Goal: Task Accomplishment & Management: Complete application form

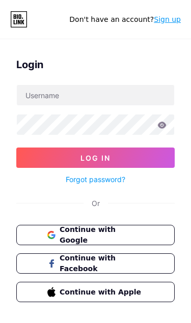
click at [162, 22] on link "Sign up" at bounding box center [167, 19] width 27 height 8
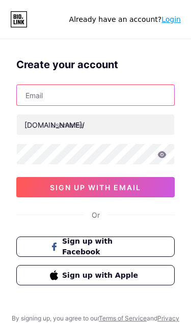
click at [34, 94] on input "text" at bounding box center [95, 95] width 157 height 20
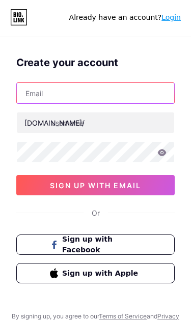
paste input "[EMAIL_ADDRESS][DOMAIN_NAME]"
type input "c"
paste input "[EMAIL_ADDRESS][DOMAIN_NAME]"
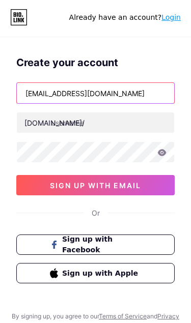
type input "[EMAIL_ADDRESS][DOMAIN_NAME]"
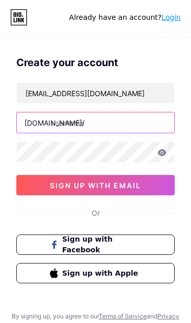
click at [30, 117] on input "text" at bounding box center [95, 125] width 157 height 20
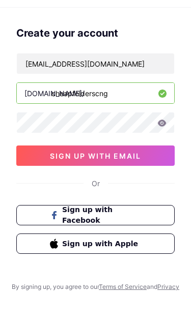
type input "cheapfolderscng"
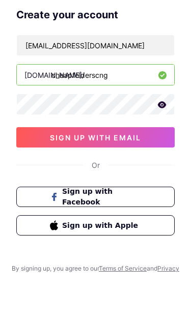
click at [163, 151] on icon at bounding box center [162, 154] width 9 height 7
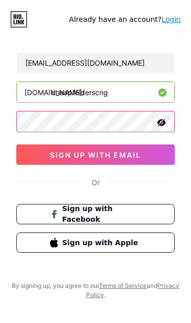
scroll to position [49, 0]
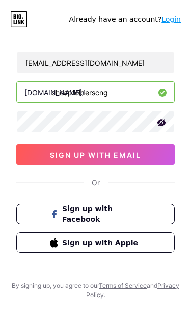
click at [148, 145] on button "sign up with email" at bounding box center [95, 155] width 158 height 20
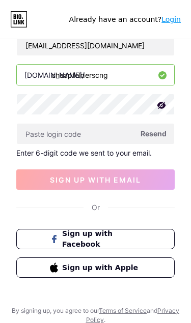
click at [37, 169] on button "sign up with email" at bounding box center [95, 179] width 158 height 20
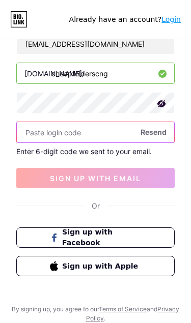
click at [29, 122] on input "text" at bounding box center [95, 132] width 157 height 20
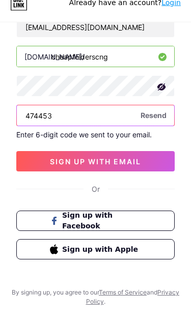
type input "474453"
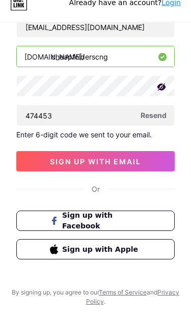
click at [36, 168] on button "sign up with email" at bounding box center [95, 178] width 158 height 20
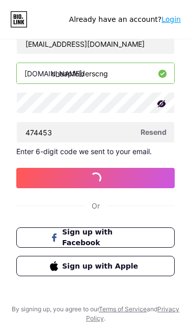
scroll to position [41, 0]
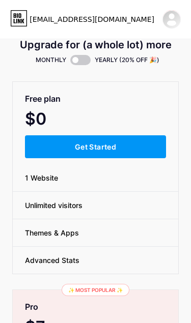
click at [135, 152] on button "Get Started" at bounding box center [95, 146] width 141 height 23
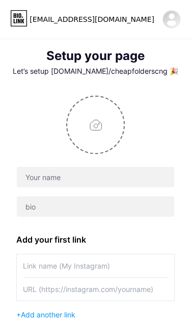
click at [96, 126] on input "file" at bounding box center [95, 125] width 56 height 56
type input "C:\fakepath\3430cd82-0809-4e53-a7c4-4c39988b1ffb.jpeg"
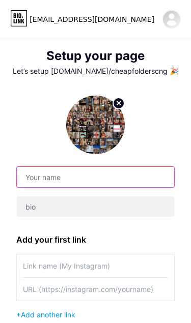
click at [103, 180] on input "text" at bounding box center [95, 177] width 157 height 20
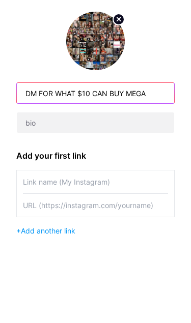
type input "DM FOR WHAT $10 CAN BUY MEGA"
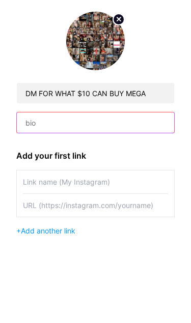
click at [43, 196] on input "text" at bounding box center [95, 206] width 157 height 20
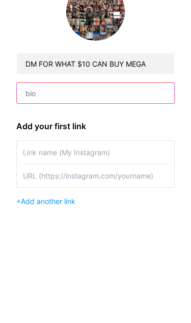
click at [62, 196] on input "text" at bounding box center [95, 206] width 157 height 20
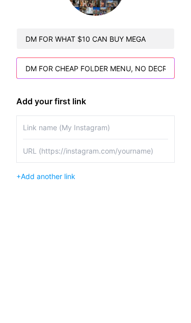
type input "DM FOR CHEAP FOLDER MENU, NO DECRYPTION KEY PAYMENT NEEDED 🔑❌"
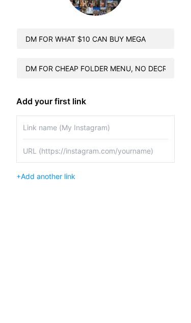
click at [36, 254] on input "text" at bounding box center [95, 265] width 145 height 23
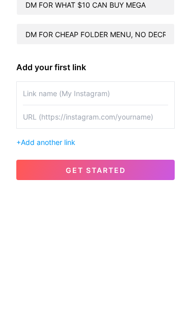
scroll to position [73, 0]
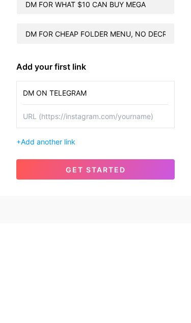
type input "DM ON TELEGRAM"
click at [42, 205] on input "text" at bounding box center [95, 216] width 145 height 23
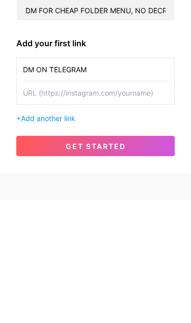
click at [47, 205] on input "text" at bounding box center [95, 216] width 145 height 23
paste input "[URL][DOMAIN_NAME]"
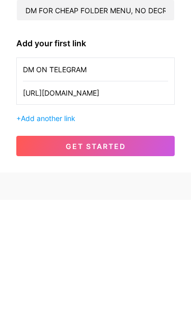
type input "[URL][DOMAIN_NAME]"
click at [48, 259] on button "get started" at bounding box center [95, 269] width 158 height 20
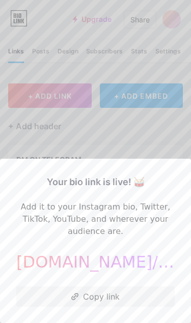
click at [110, 297] on button "Copy link" at bounding box center [95, 297] width 158 height 20
click at [111, 300] on button "Copy link" at bounding box center [95, 297] width 158 height 20
